Goal: Communication & Community: Answer question/provide support

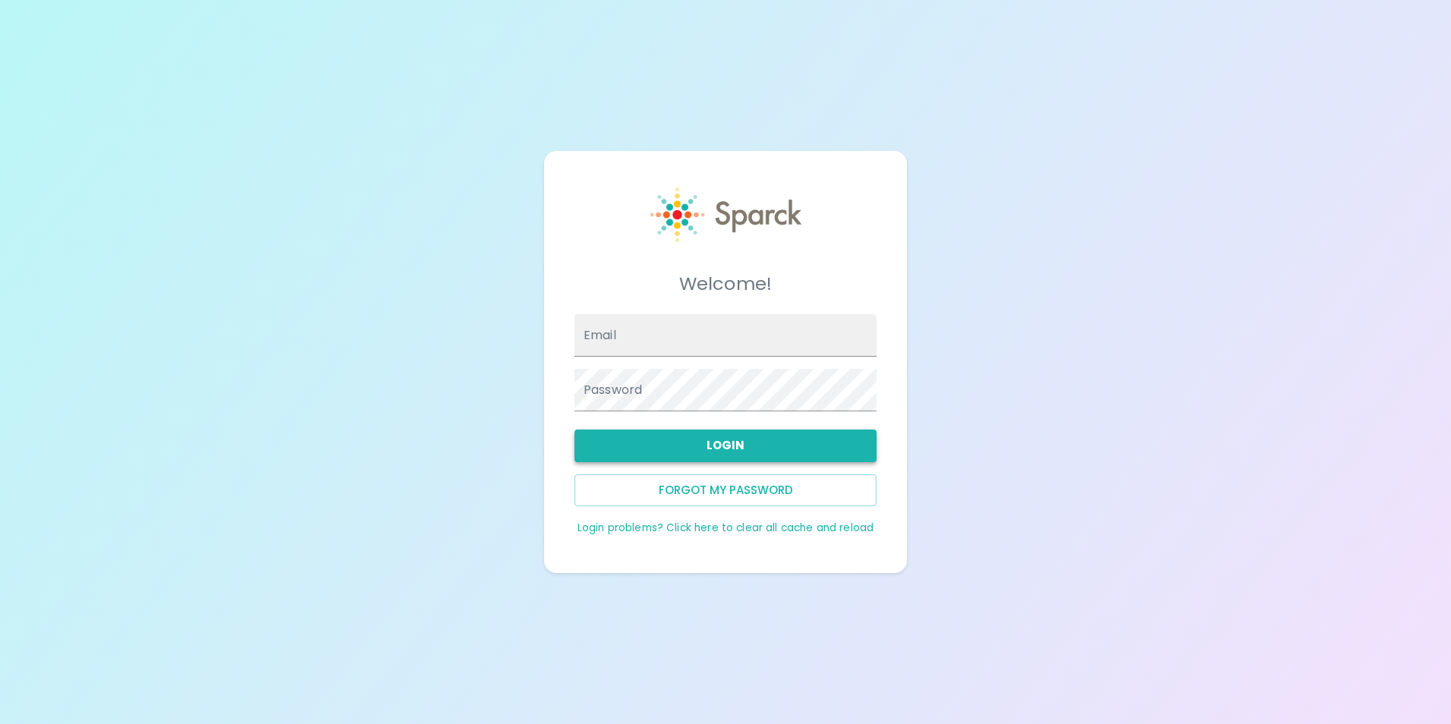
type input "ageer@sfbaycoffee.com"
click at [697, 447] on button "Login" at bounding box center [725, 445] width 302 height 32
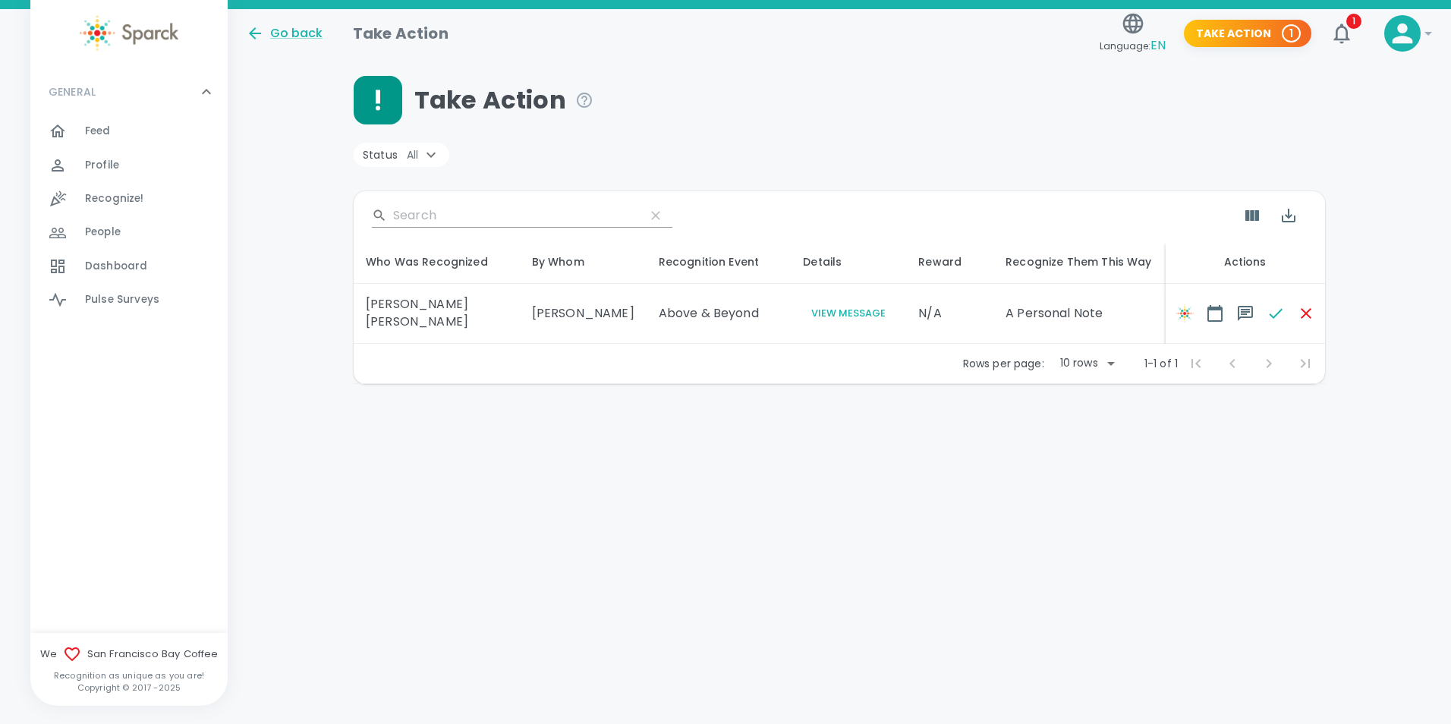
click at [824, 310] on button "View Message" at bounding box center [848, 313] width 91 height 17
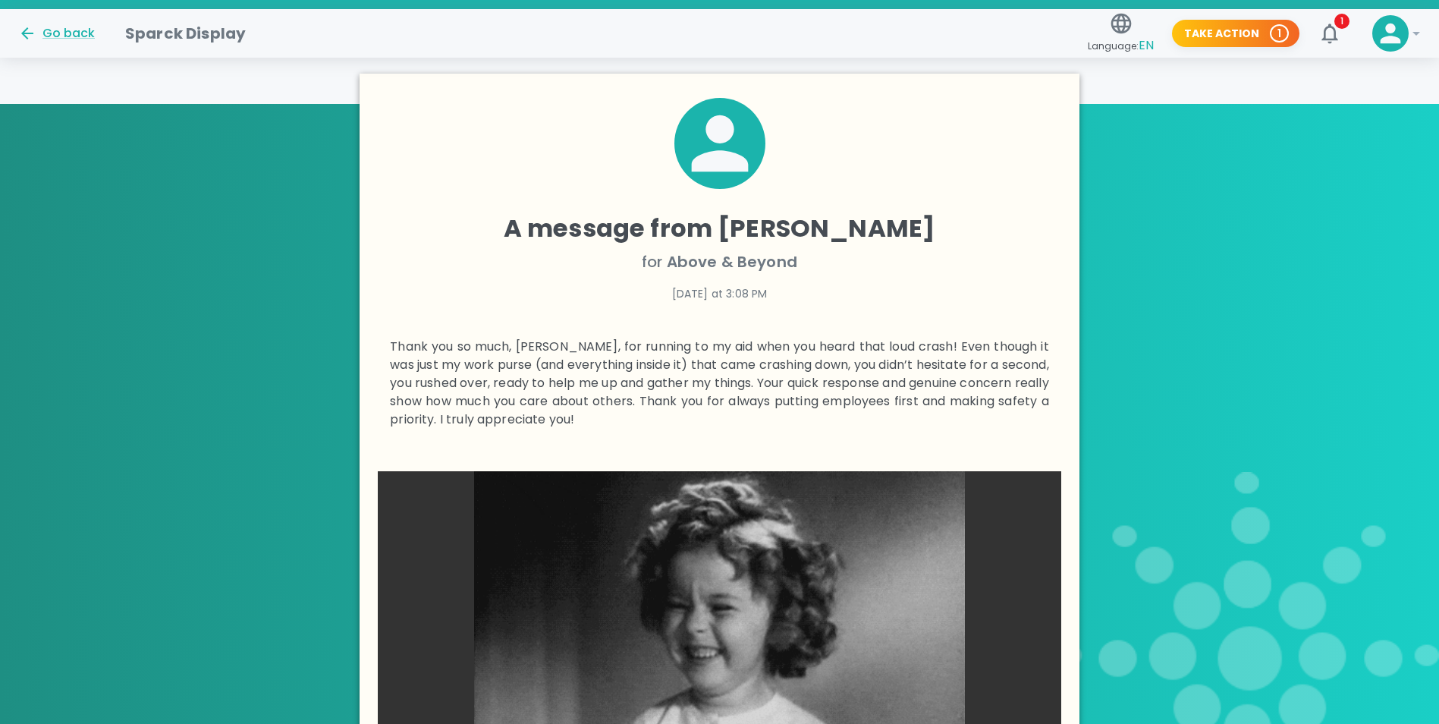
scroll to position [262, 0]
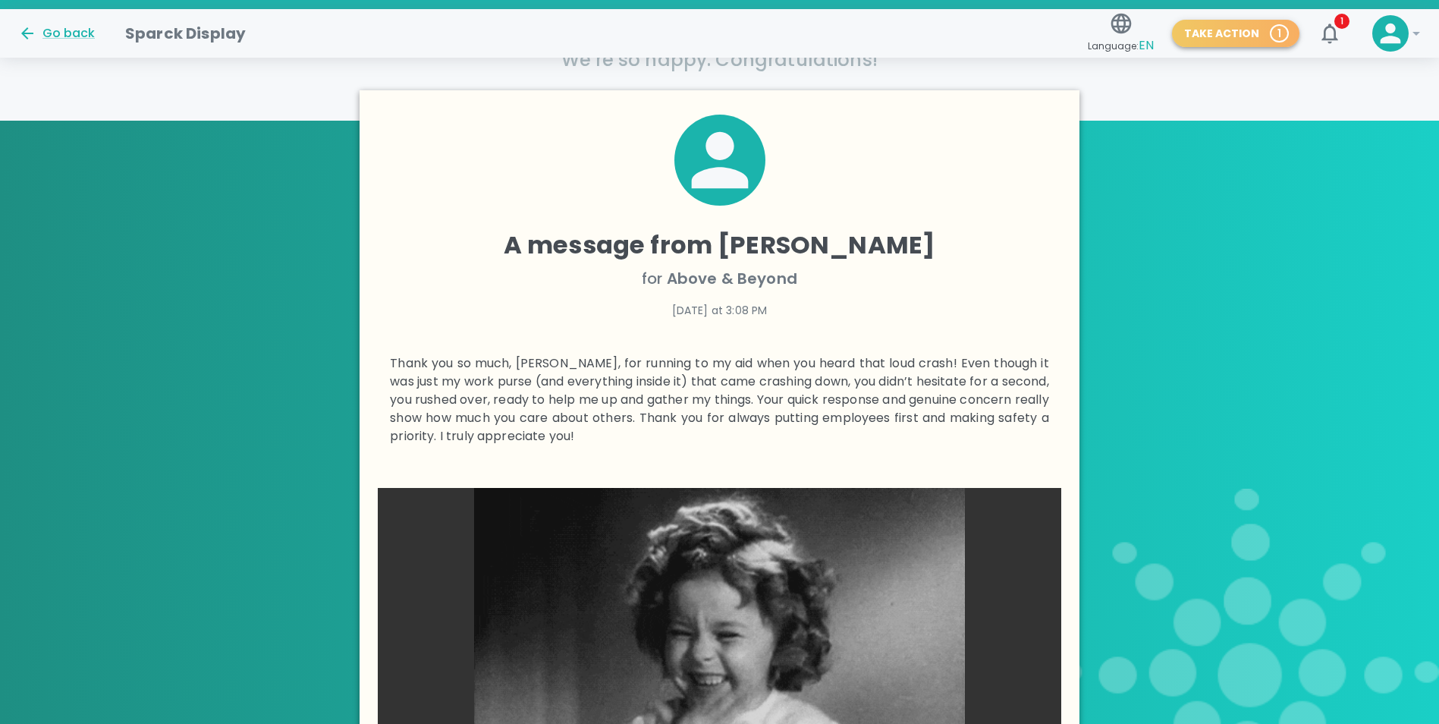
click at [1282, 28] on span "1" at bounding box center [1280, 33] width 16 height 15
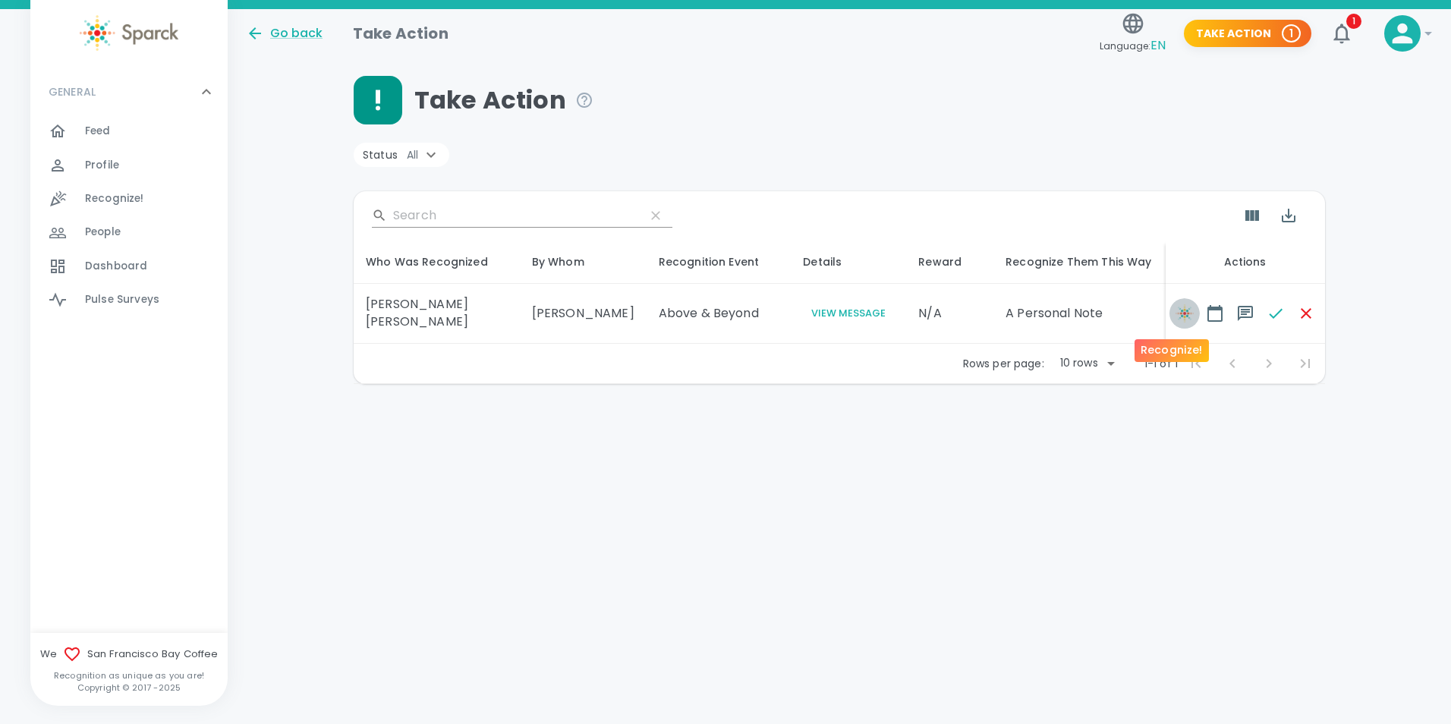
click at [1175, 315] on img "button" at bounding box center [1184, 313] width 18 height 18
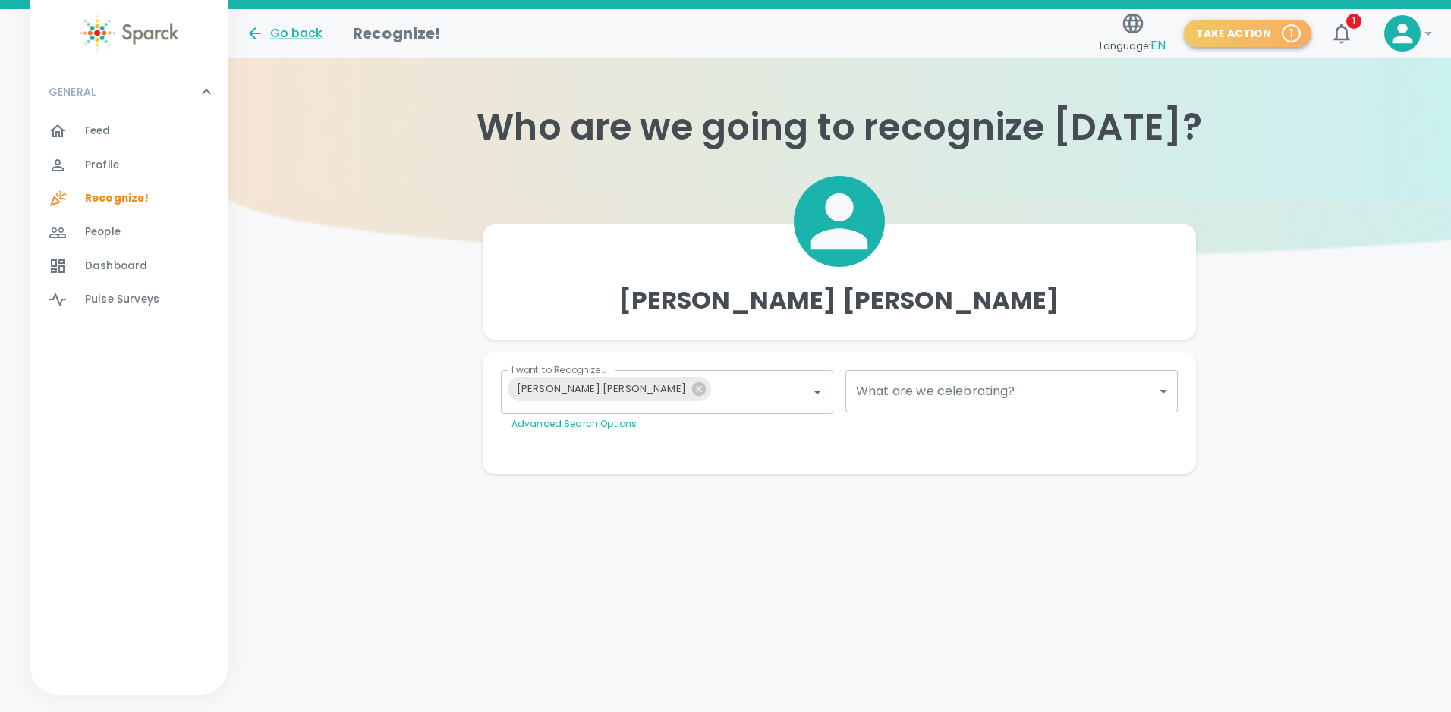
click at [1269, 32] on button "Take Action 1" at bounding box center [1247, 34] width 127 height 28
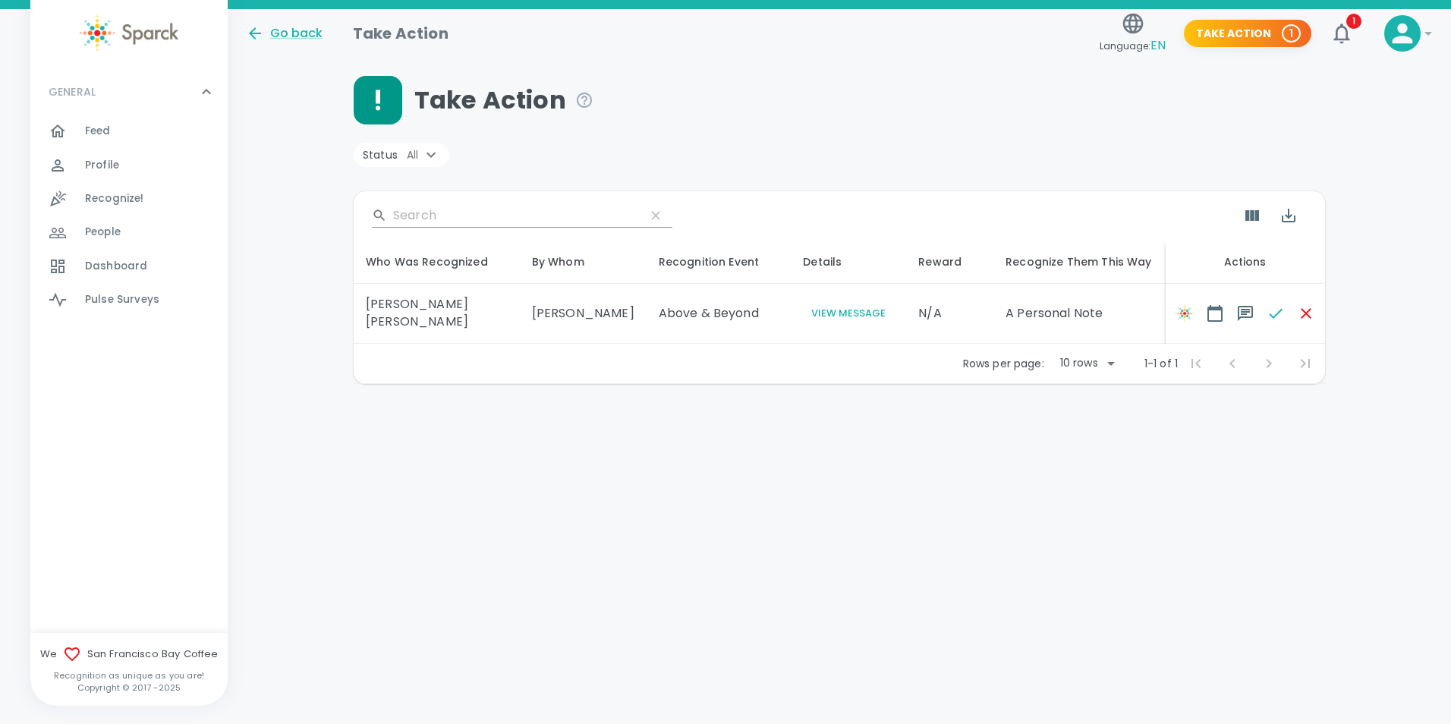
click at [807, 311] on button "View Message" at bounding box center [848, 313] width 91 height 17
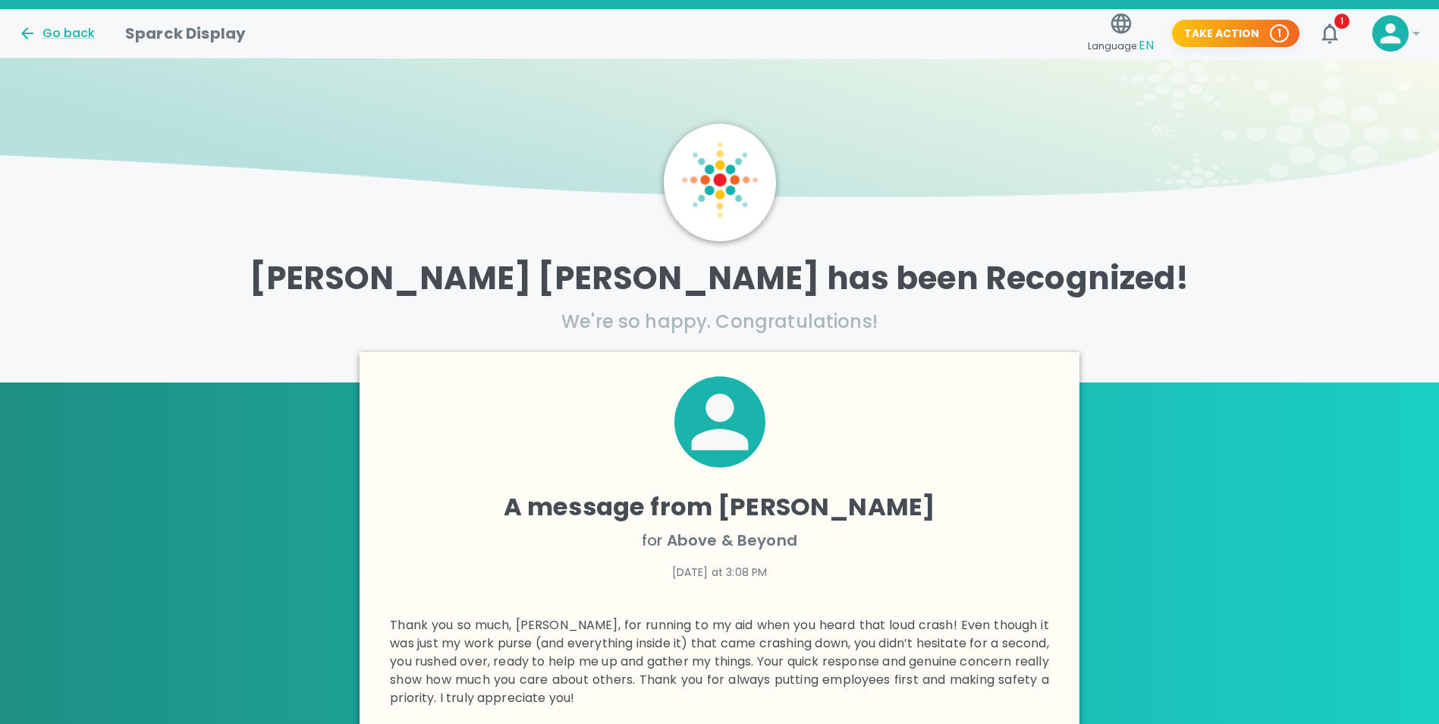
click at [797, 322] on p "We're so happy. Congratulations!" at bounding box center [719, 322] width 1439 height 24
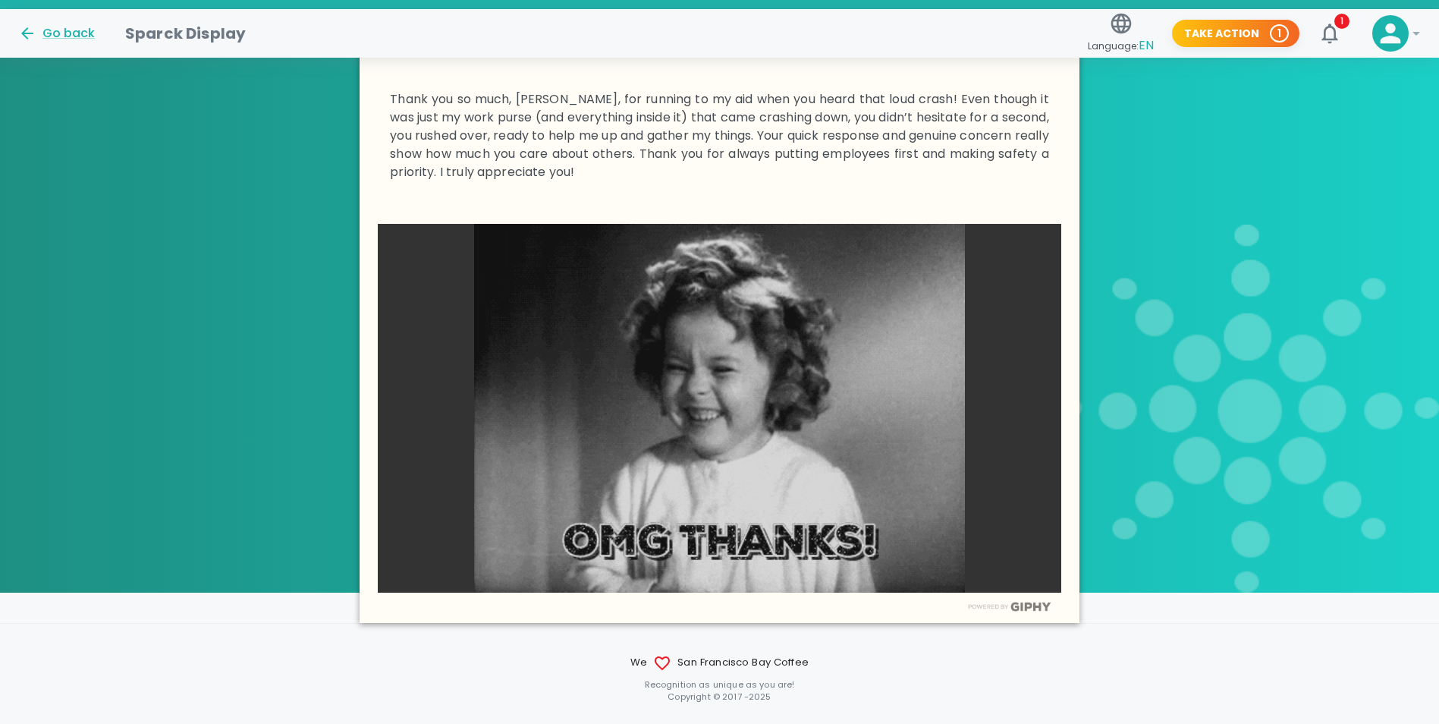
scroll to position [565, 0]
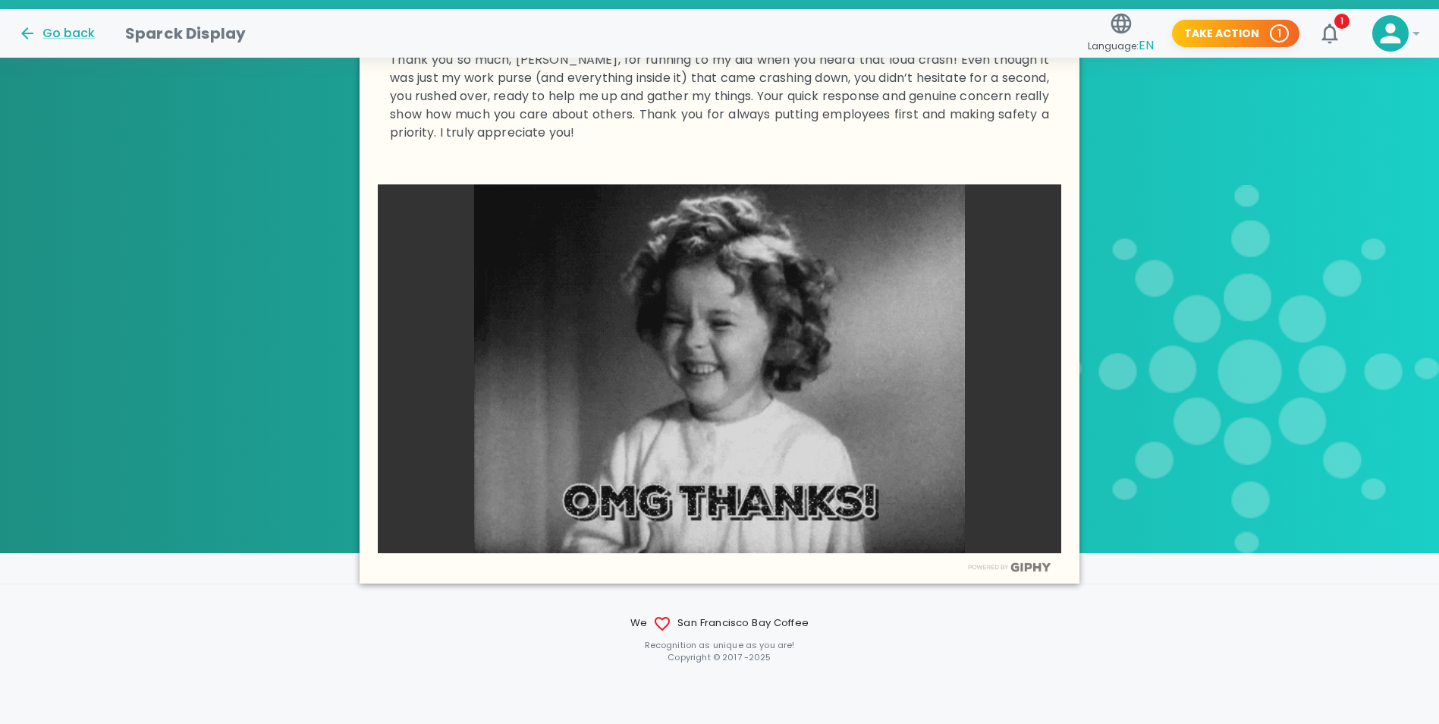
click at [983, 397] on img at bounding box center [720, 368] width 684 height 369
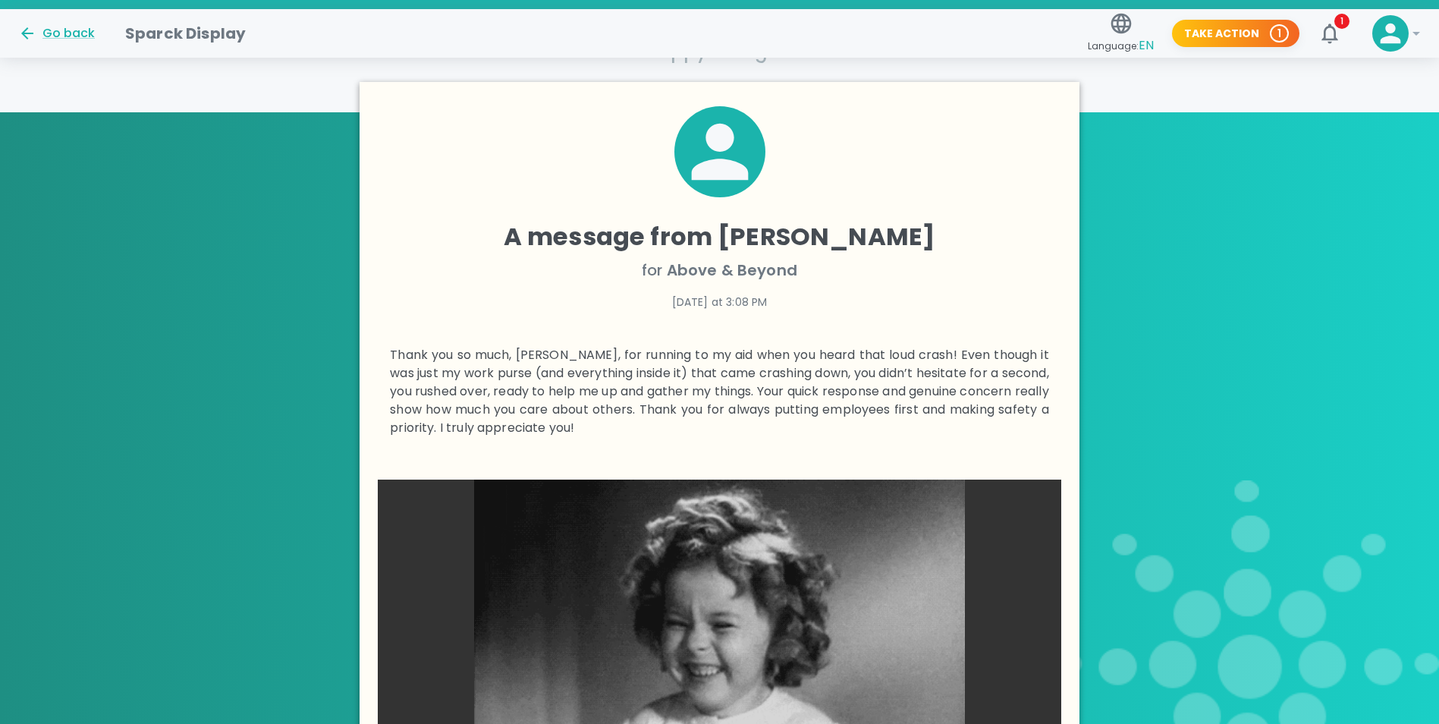
scroll to position [262, 0]
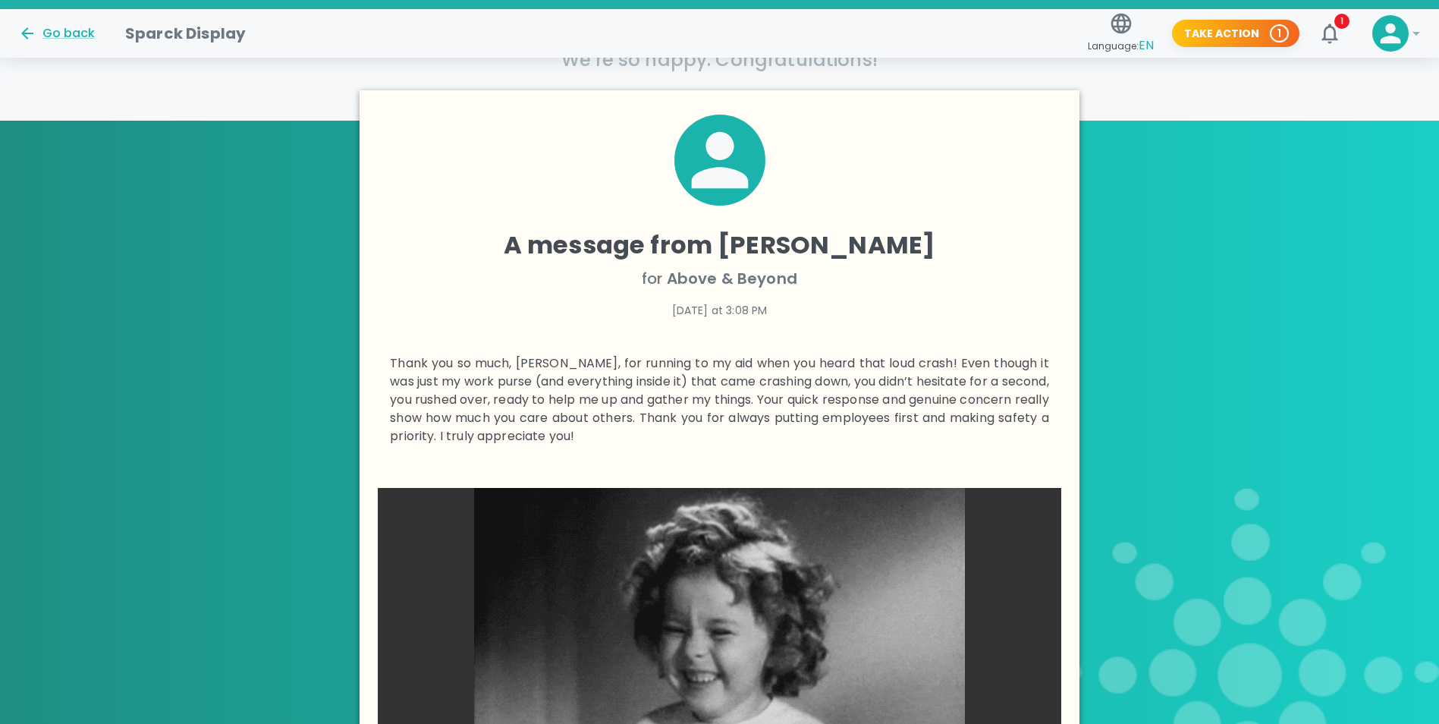
click at [983, 222] on div at bounding box center [719, 172] width 659 height 115
click at [1328, 30] on icon "button" at bounding box center [1330, 33] width 24 height 24
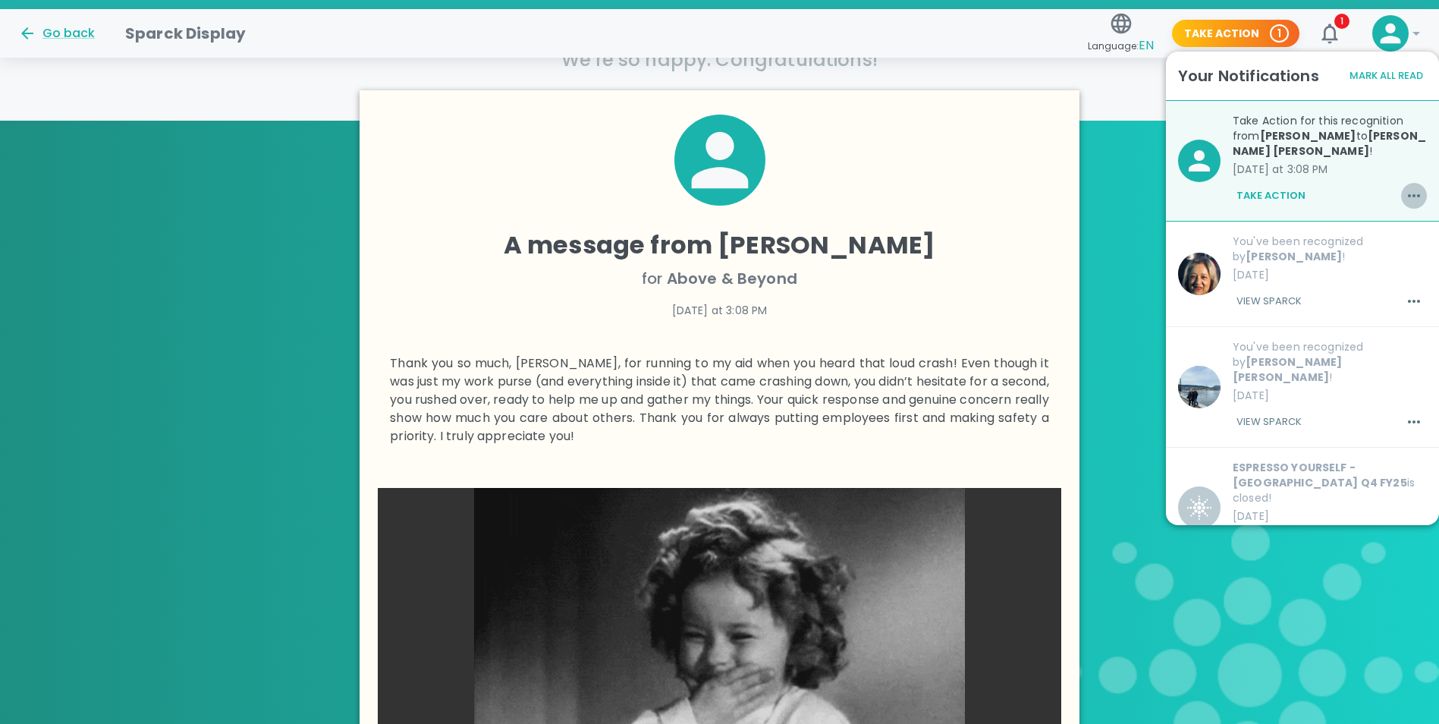
click at [1405, 199] on icon "button" at bounding box center [1414, 196] width 18 height 18
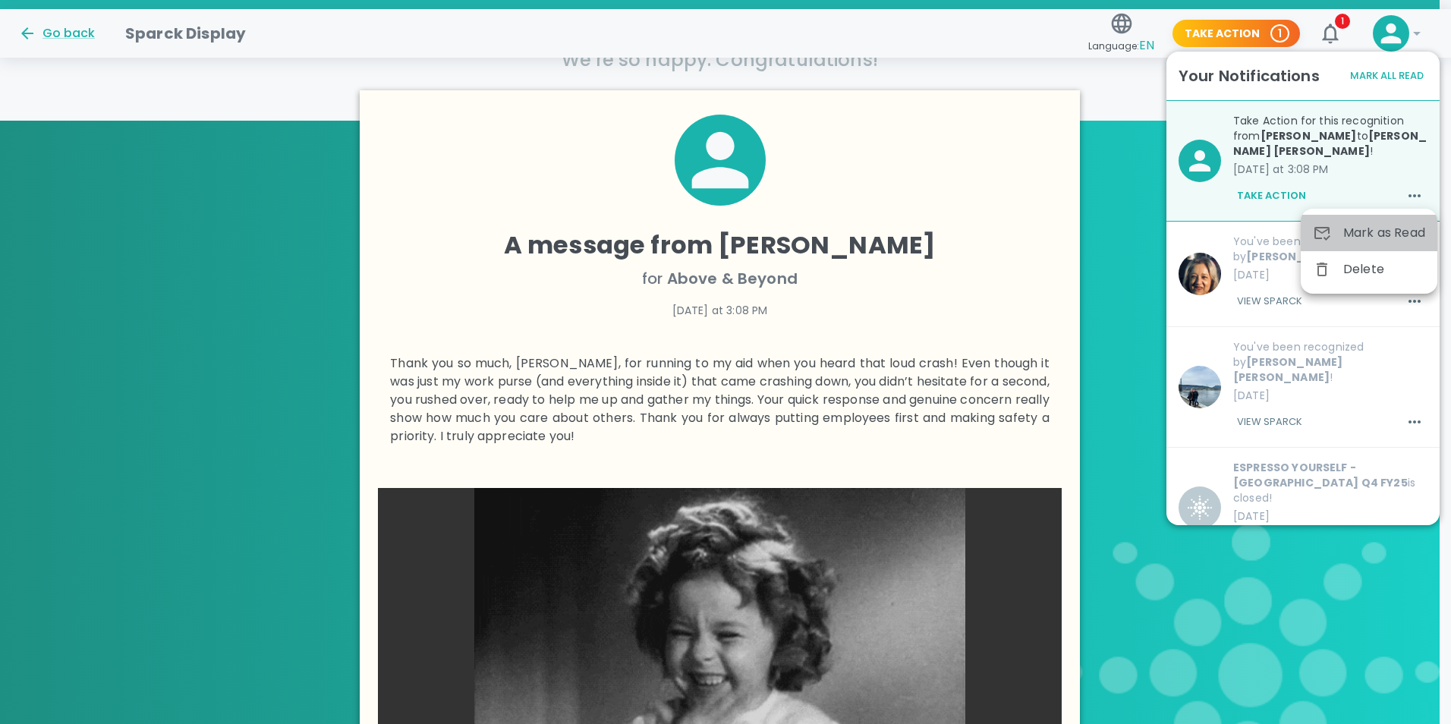
click at [1391, 227] on span "Mark as Read" at bounding box center [1384, 233] width 82 height 18
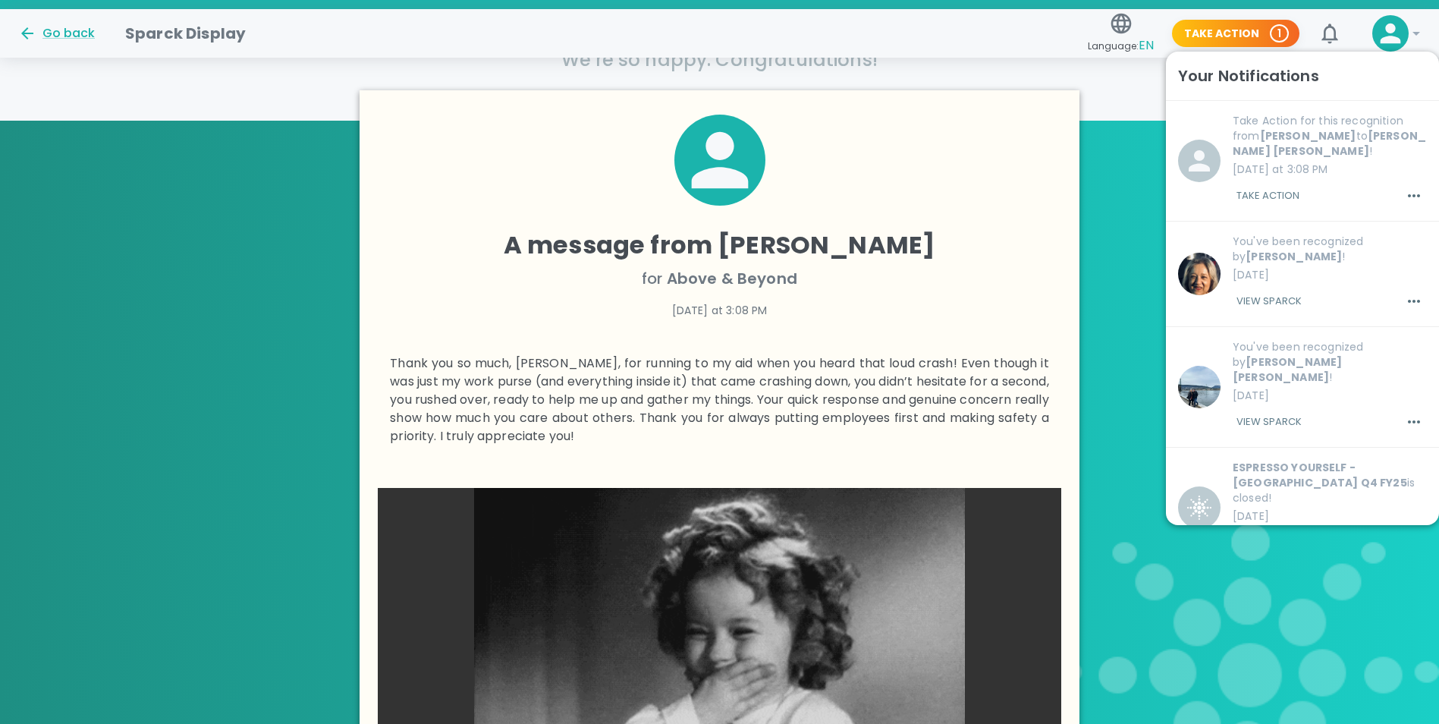
click at [1108, 101] on div "A message from Yeleena De Leal for Above & Beyond today at 3:08 PM Thank you so…" at bounding box center [719, 473] width 1439 height 766
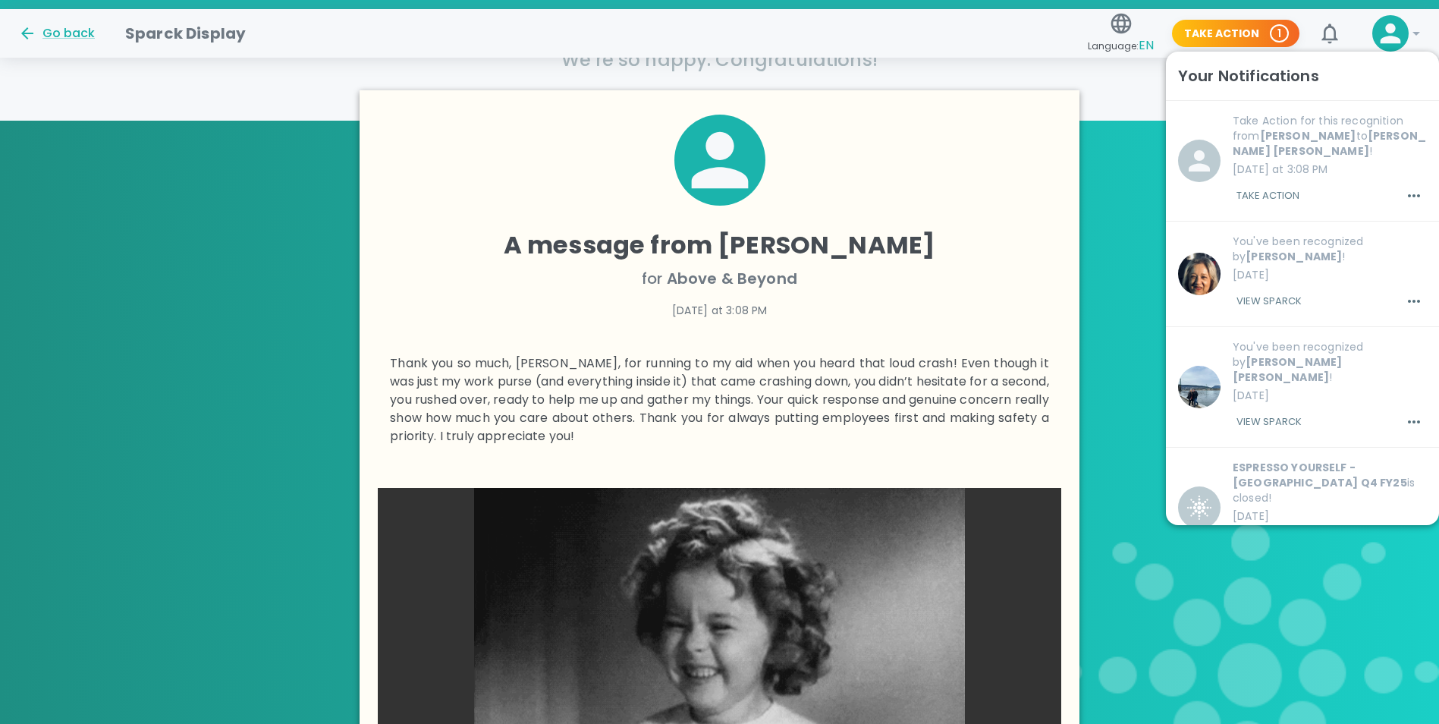
click at [1208, 571] on img at bounding box center [1249, 673] width 382 height 368
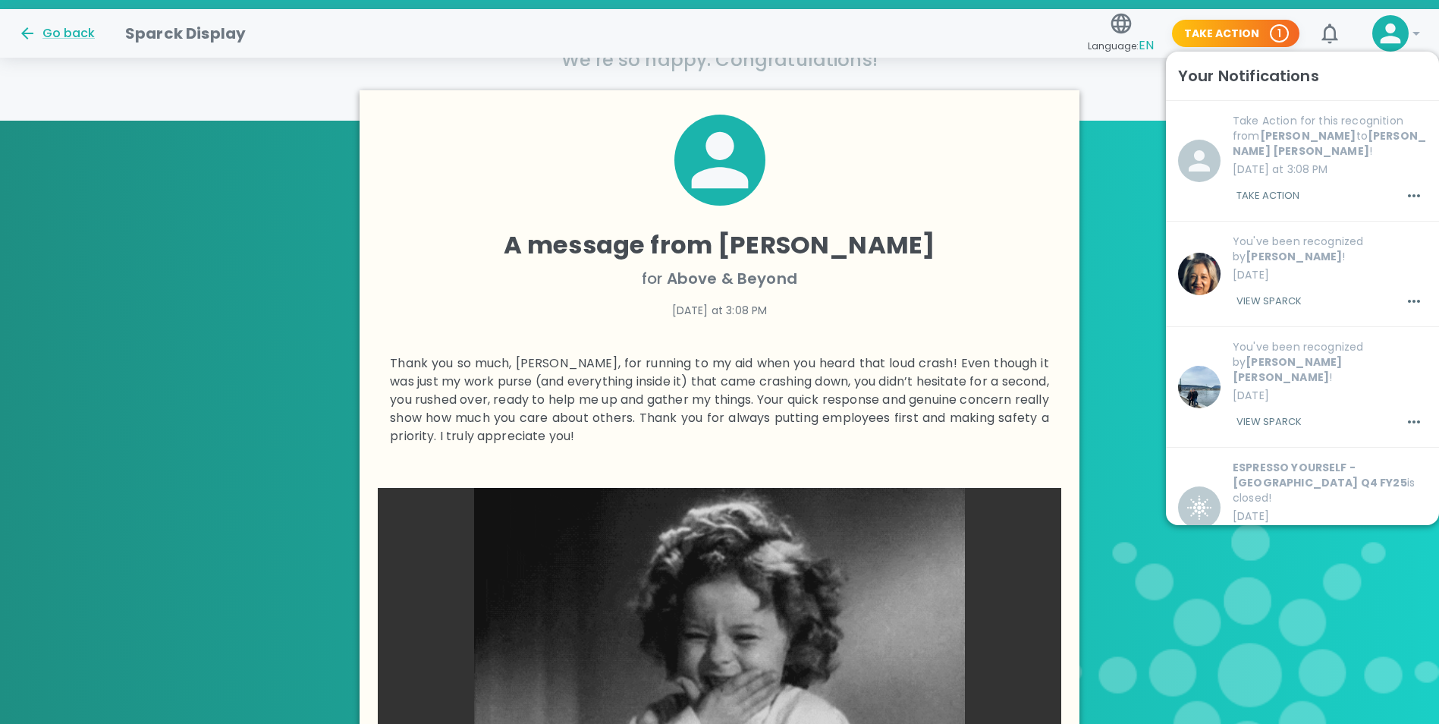
click at [165, 476] on div "A message from Yeleena De Leal for Above & Beyond today at 3:08 PM Thank you so…" at bounding box center [719, 489] width 1439 height 736
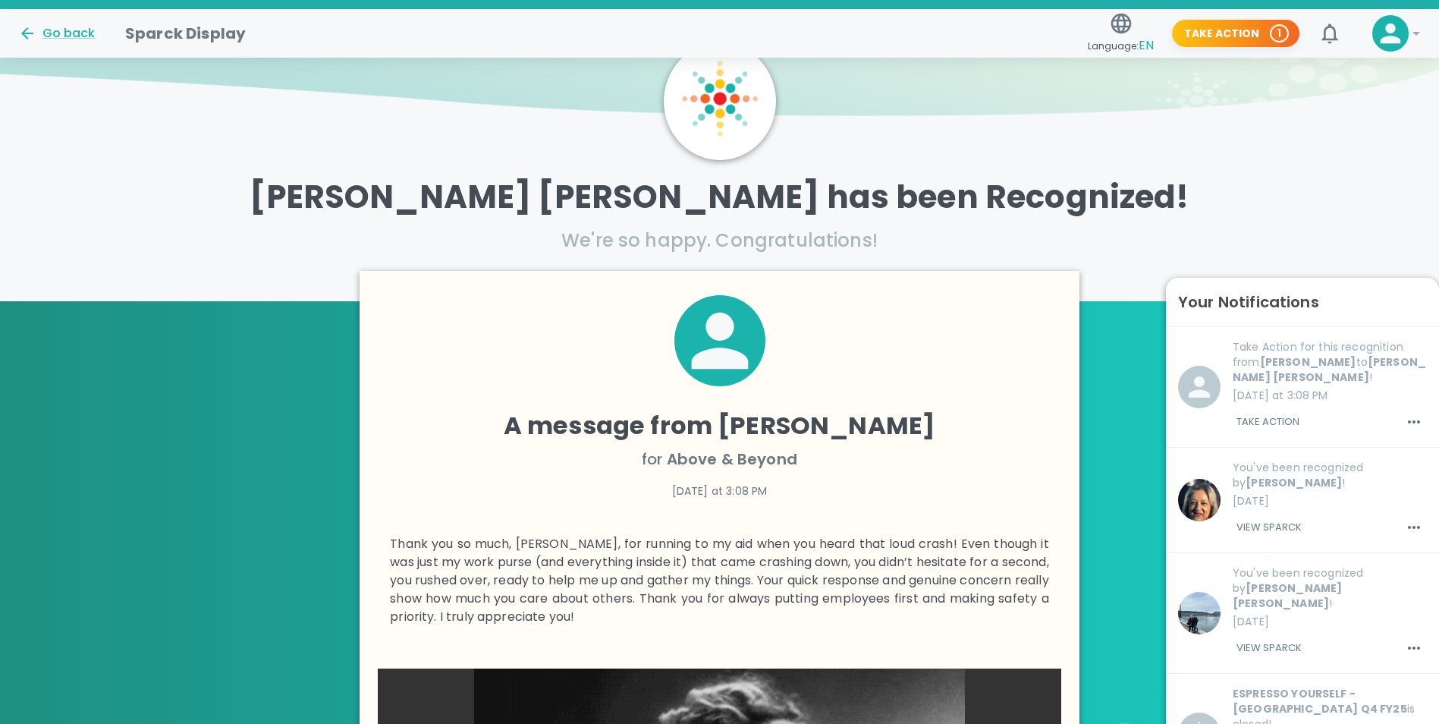
scroll to position [0, 0]
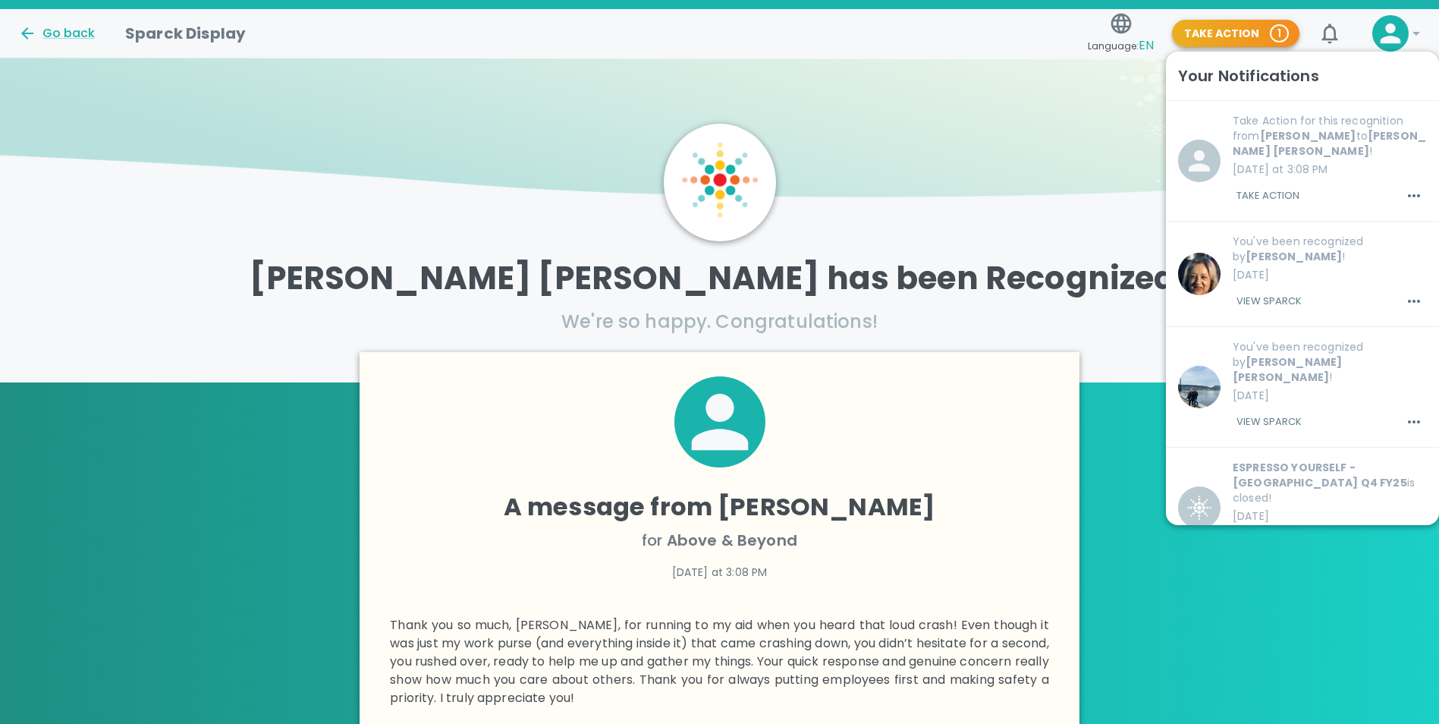
click at [1284, 27] on span "1" at bounding box center [1280, 33] width 16 height 15
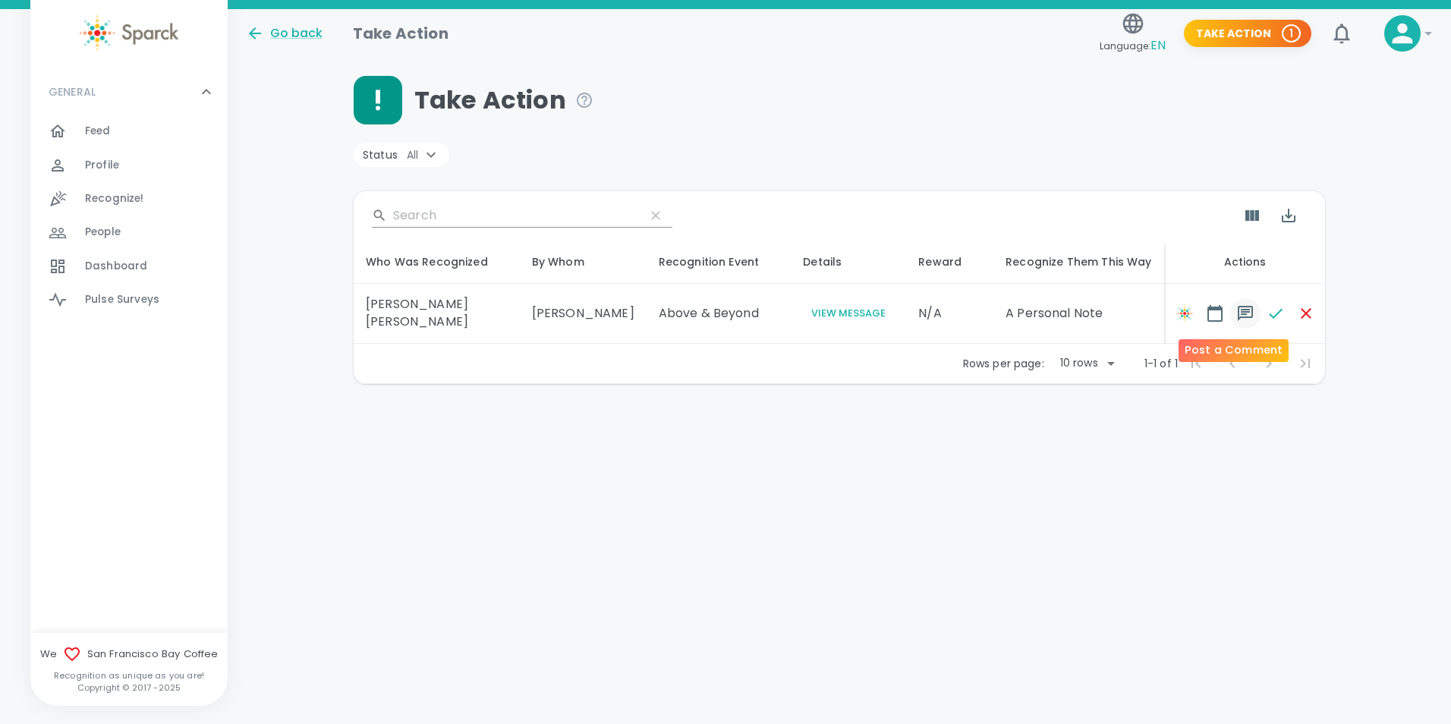
click at [1237, 313] on icon "button" at bounding box center [1244, 313] width 15 height 15
